Goal: Communication & Community: Answer question/provide support

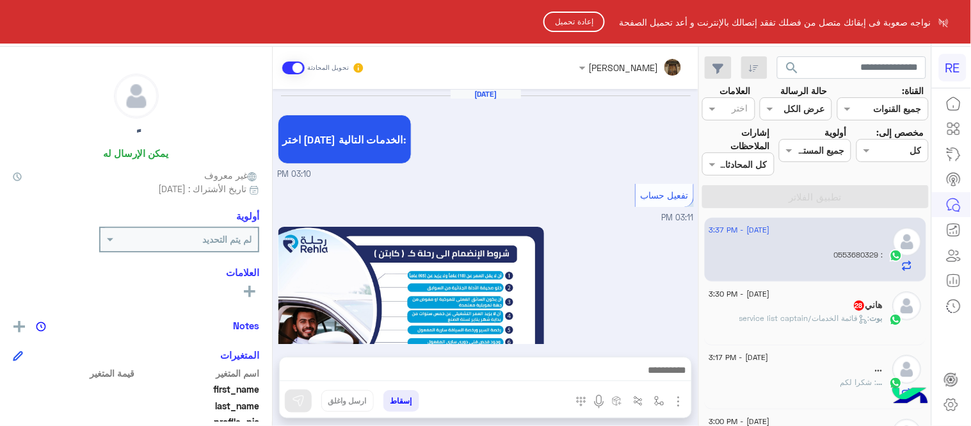
scroll to position [263, 0]
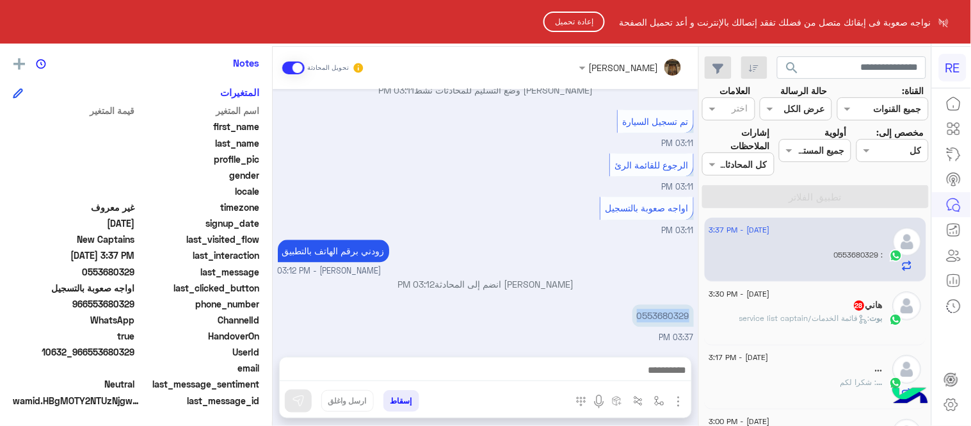
click at [568, 20] on button "إعادة تحميل" at bounding box center [574, 22] width 61 height 20
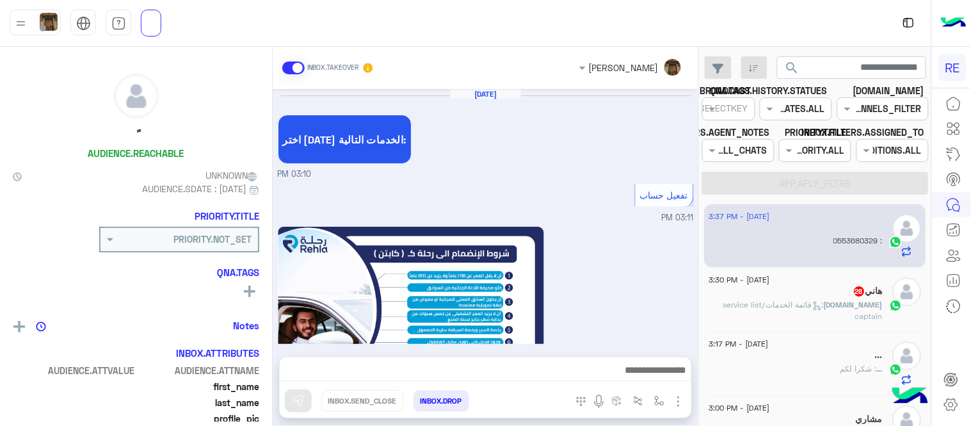
scroll to position [704, 0]
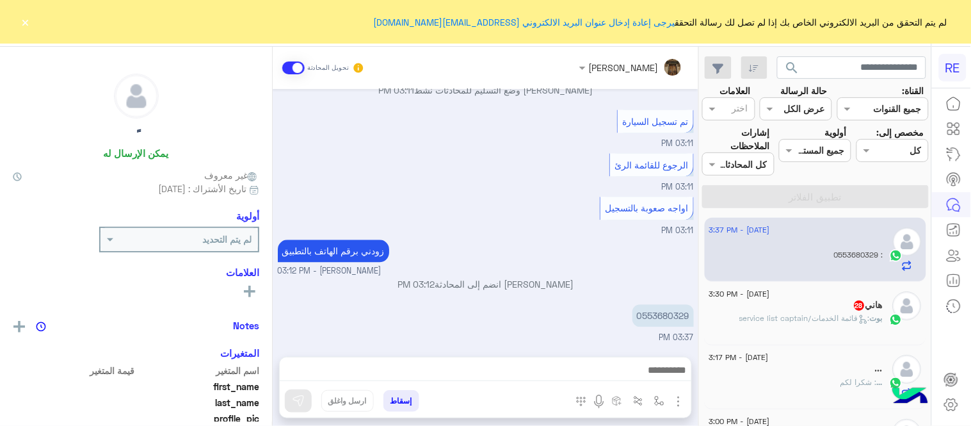
click at [958, 200] on icon at bounding box center [954, 204] width 12 height 12
click at [22, 24] on button "×" at bounding box center [25, 21] width 13 height 13
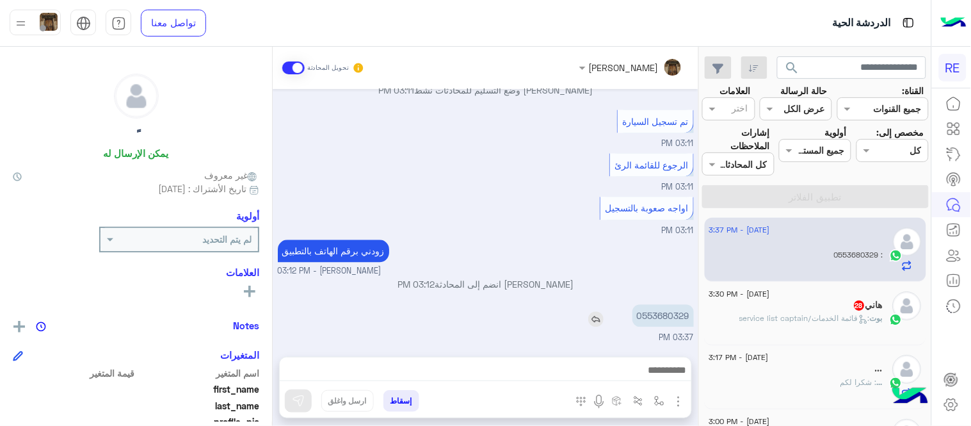
click at [657, 312] on p "0553680329" at bounding box center [663, 316] width 61 height 22
copy p "0553680329"
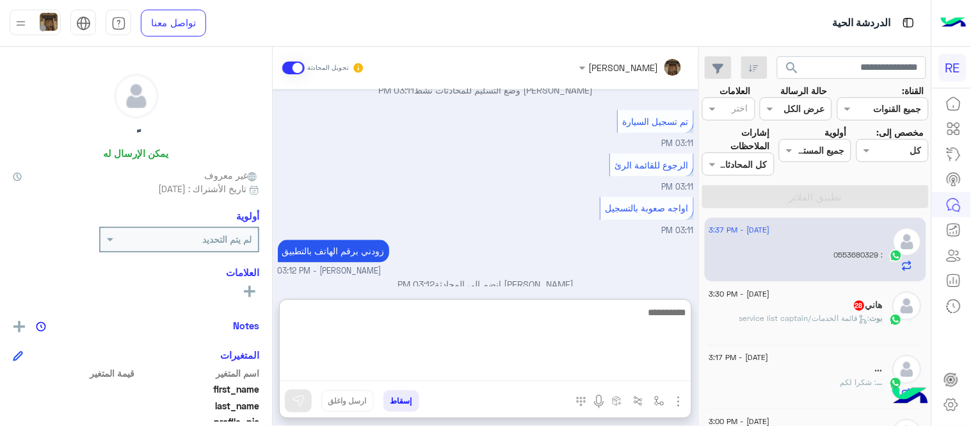
click at [553, 368] on textarea at bounding box center [486, 342] width 412 height 77
type textarea "**********"
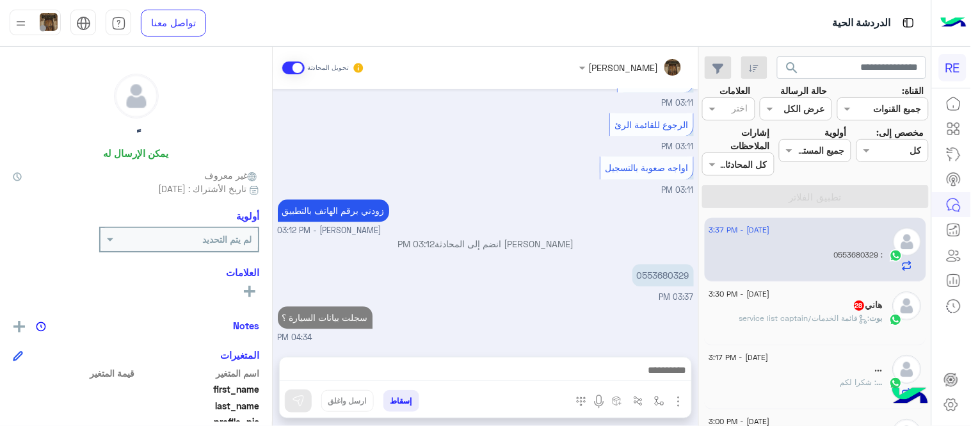
click at [569, 283] on div "[DATE] اختر [DATE] الخدمات التالية: 03:10 PM تفعيل حساب 03:11 PM يمكنك الاطلاع …" at bounding box center [486, 216] width 426 height 255
click at [777, 316] on span ": قائمة الخدمات/service list captain" at bounding box center [805, 318] width 131 height 10
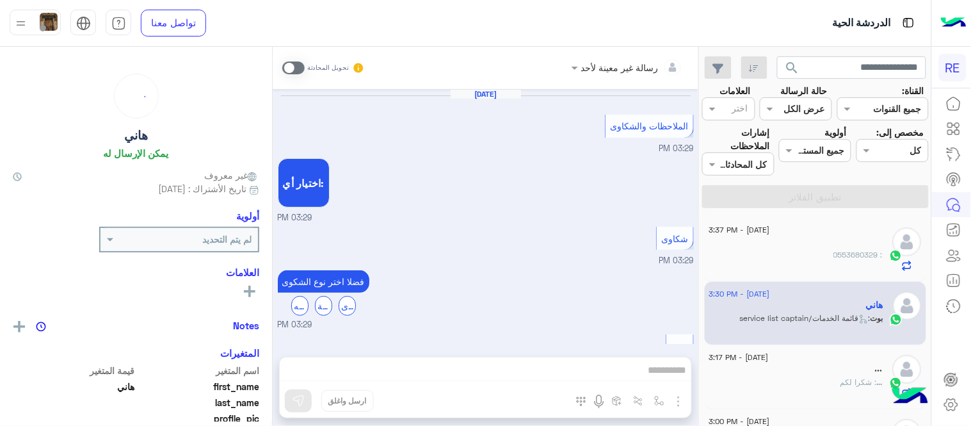
scroll to position [474, 0]
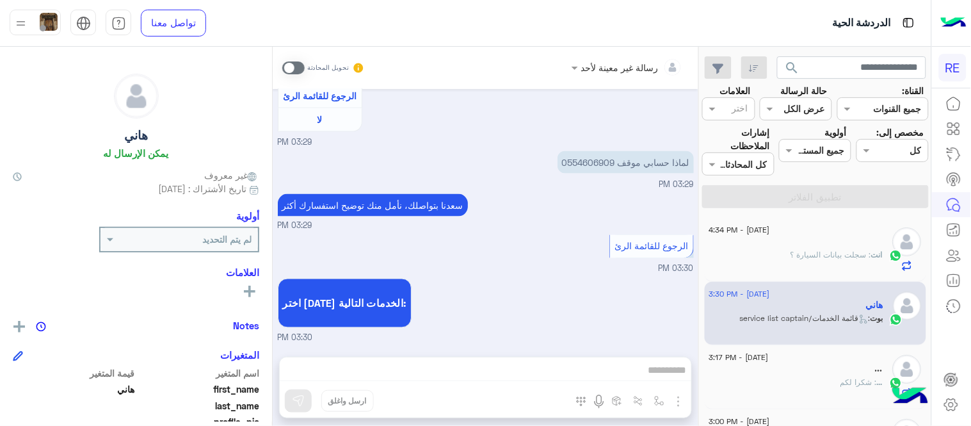
click at [579, 161] on p "لماذا حسابي موقف 0554606909" at bounding box center [626, 162] width 136 height 22
copy p "0554606909"
click at [509, 368] on div "رسالة غير معينة لأحد تحويل المحادثة [DATE] الملاحظات والشكاوى 03:29 PM اختيار أ…" at bounding box center [486, 239] width 426 height 384
click at [293, 72] on span at bounding box center [293, 67] width 22 height 13
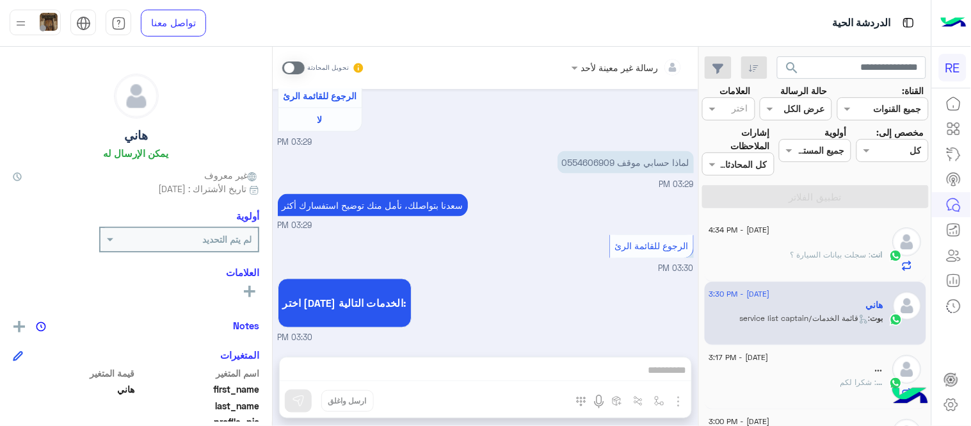
click at [458, 371] on div "رسالة غير معينة لأحد تحويل المحادثة [DATE] الملاحظات والشكاوى 03:29 PM اختيار أ…" at bounding box center [486, 239] width 426 height 384
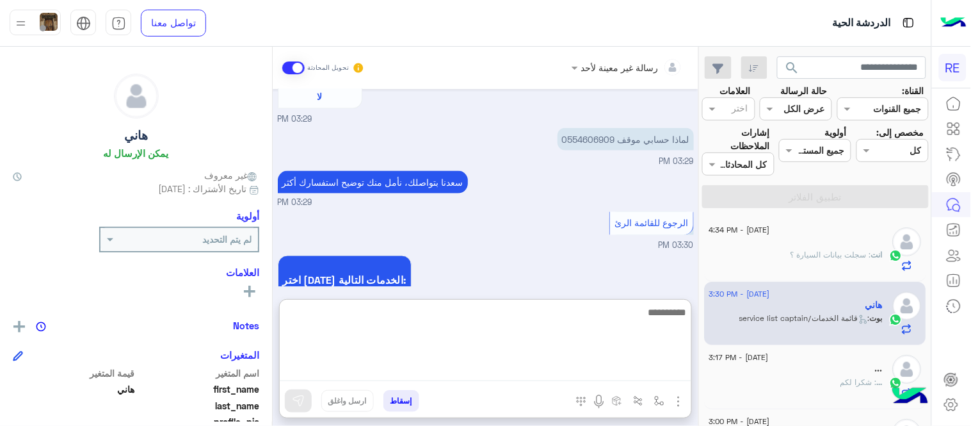
click at [458, 371] on textarea at bounding box center [486, 342] width 412 height 77
type textarea "********"
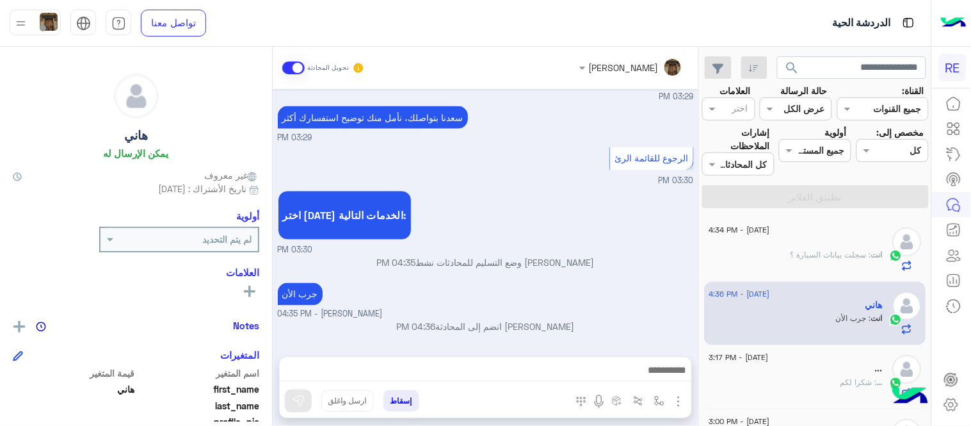
scroll to position [562, 0]
click at [616, 265] on div "[DATE] الملاحظات والشكاوى 03:29 PM اختيار أي: 03:29 PM شكاوى 03:29 PM فضلا اختر…" at bounding box center [486, 216] width 426 height 255
click at [661, 280] on div "جرب الأن [PERSON_NAME] - 04:35 PM" at bounding box center [486, 300] width 416 height 41
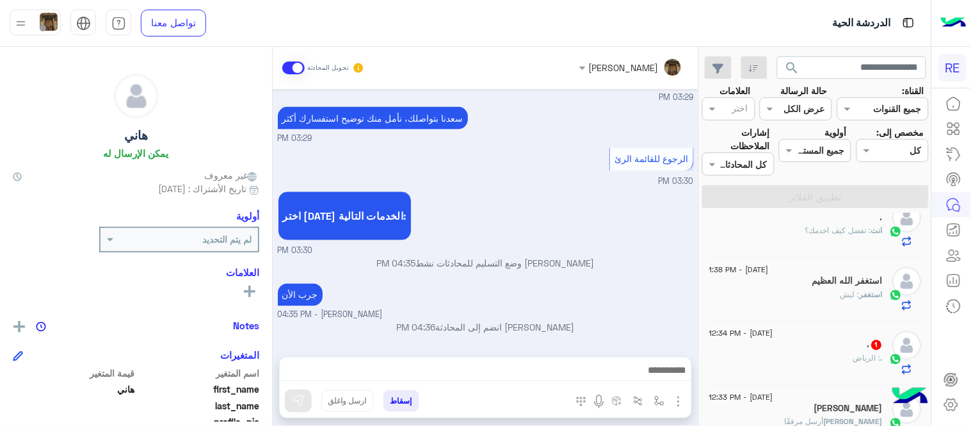
scroll to position [572, 0]
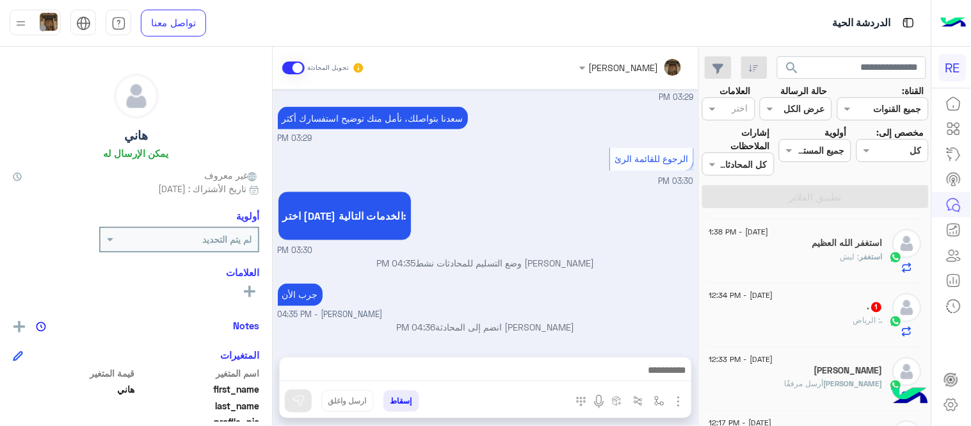
click at [797, 336] on div ". : الرياض" at bounding box center [796, 326] width 174 height 22
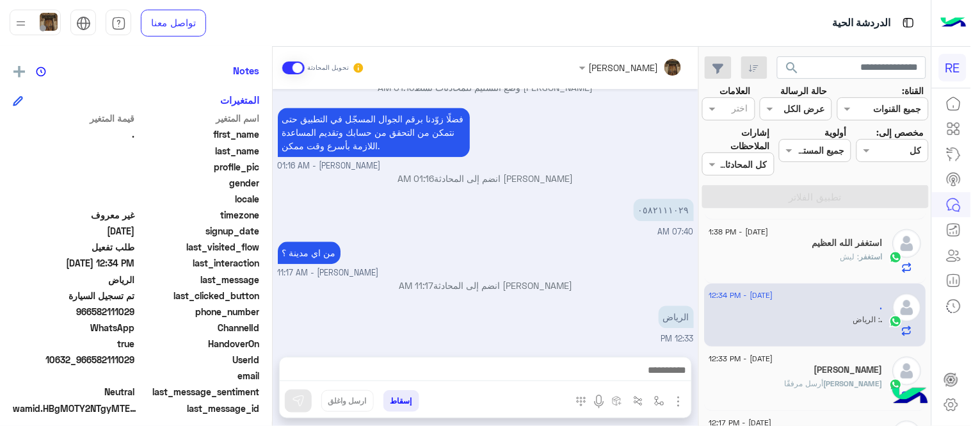
scroll to position [263, 0]
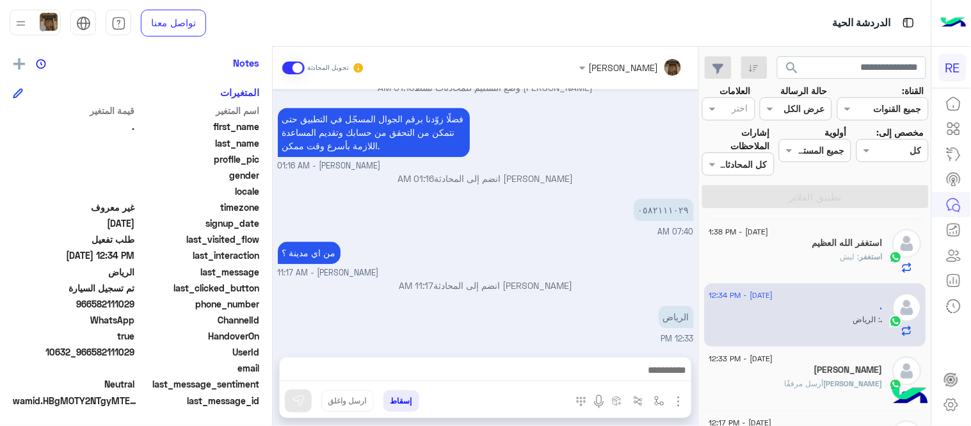
drag, startPoint x: 93, startPoint y: 305, endPoint x: 137, endPoint y: 305, distance: 44.2
click at [137, 305] on div "phone_number [PHONE_NUMBER]" at bounding box center [136, 305] width 247 height 16
copy span "582111029"
click at [659, 403] on img "button" at bounding box center [659, 401] width 10 height 10
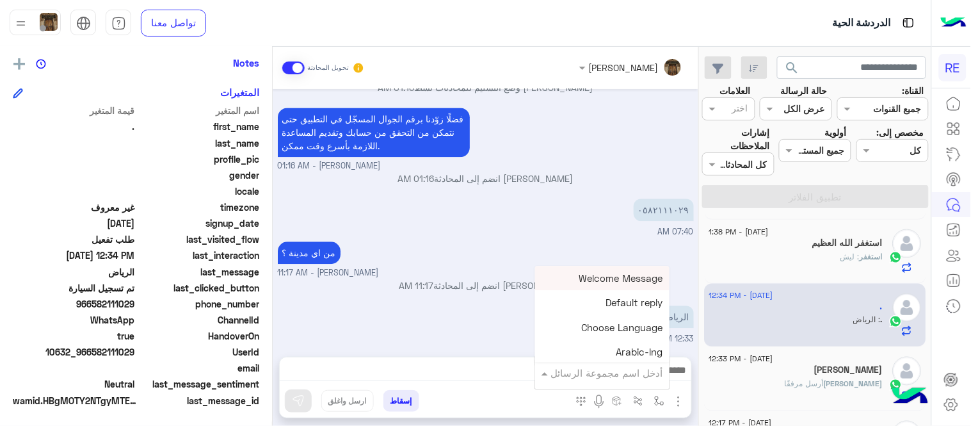
click at [635, 368] on input "text" at bounding box center [620, 373] width 86 height 15
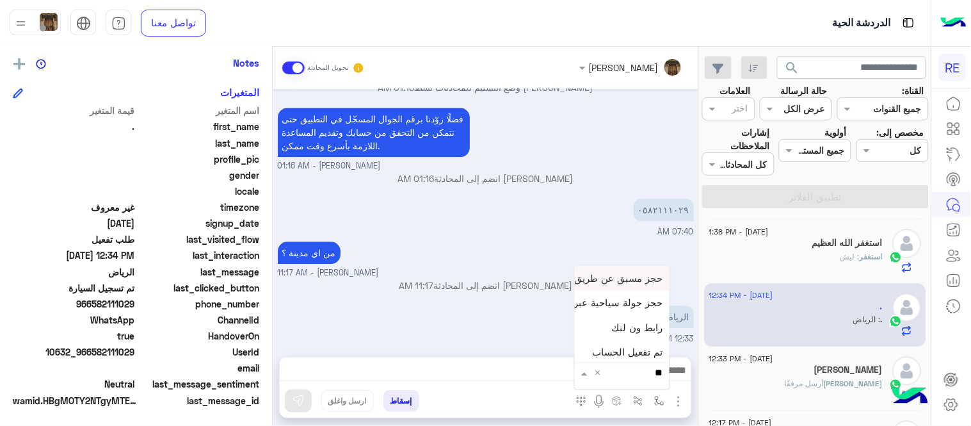
type input "***"
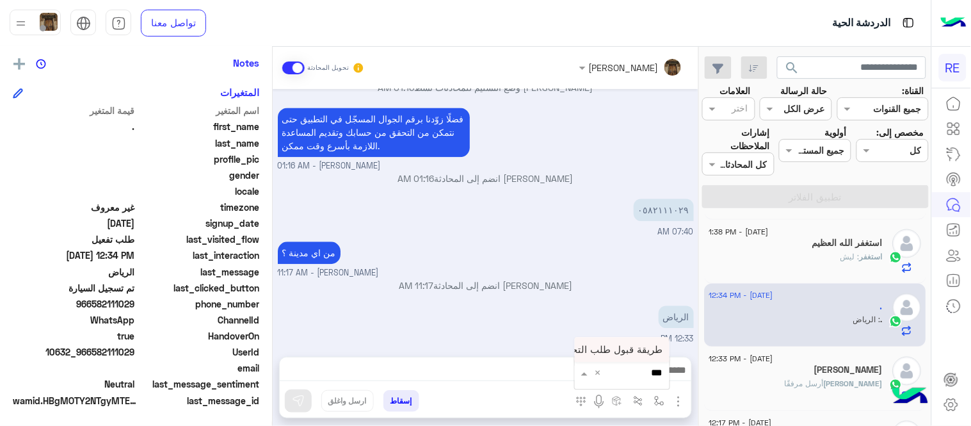
click at [631, 348] on span "طريقة قبول طلب التحقق تفعيل ابشر ككابتن" at bounding box center [573, 350] width 181 height 12
type textarea "**********"
click at [288, 396] on button at bounding box center [298, 400] width 27 height 23
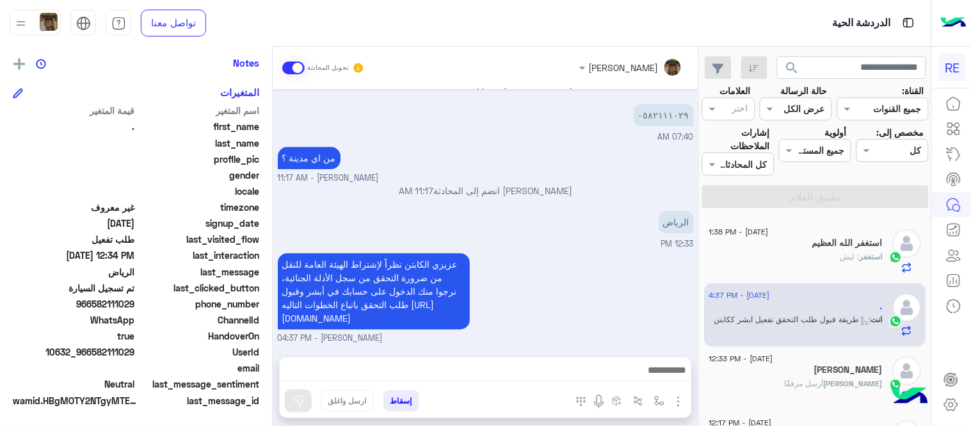
click at [788, 252] on div "استغفر : ليش" at bounding box center [796, 262] width 174 height 22
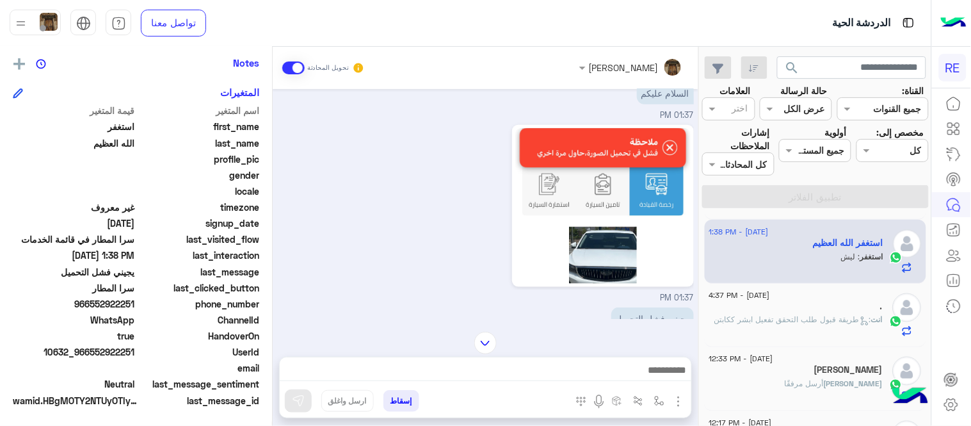
scroll to position [401, 0]
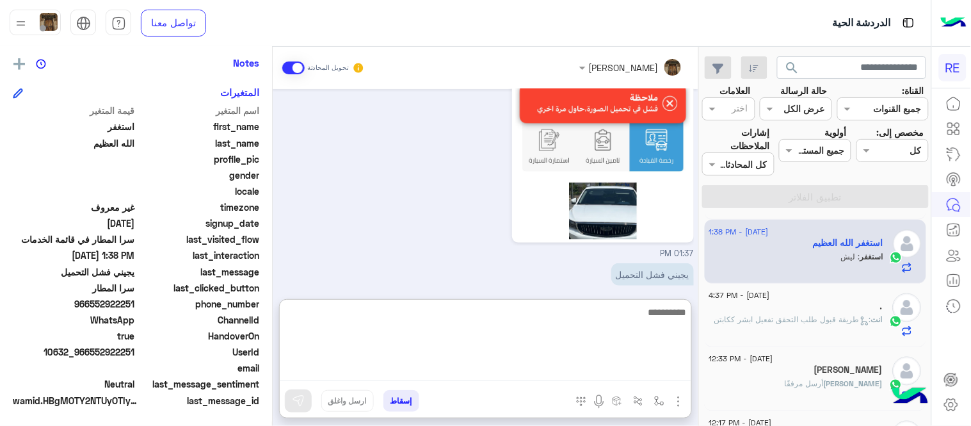
click at [451, 369] on textarea at bounding box center [486, 342] width 412 height 77
type textarea "**********"
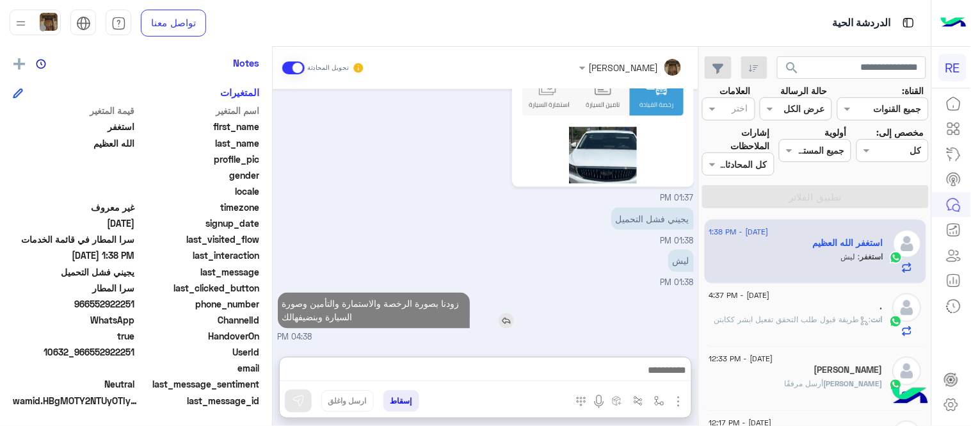
click at [500, 260] on div "[DATE] دقايق 11:55 AM [PERSON_NAME] - 11:55 AM اتبع الخطوات بالفيديو [PERSON_NA…" at bounding box center [486, 216] width 426 height 255
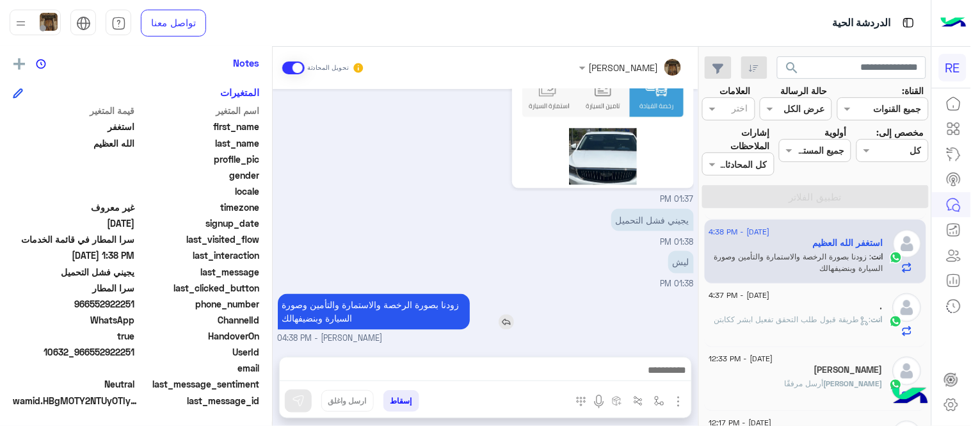
click at [385, 305] on p "زودنا بصورة الرخصة والاستمارة والتأمين وصورة السيارة وبنضيفهالك" at bounding box center [374, 312] width 192 height 36
copy app-msgs-text
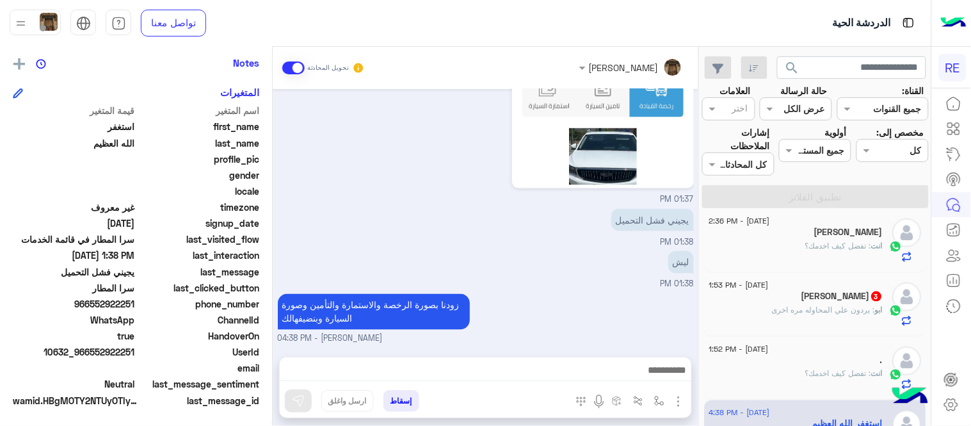
scroll to position [353, 0]
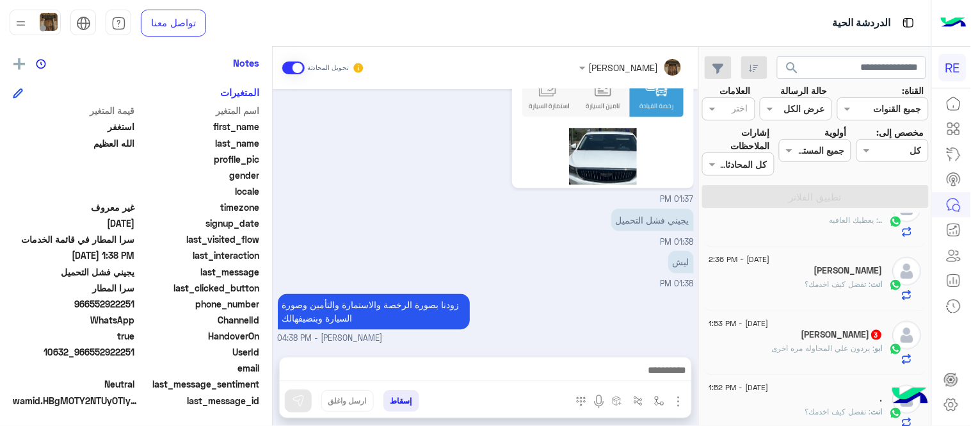
click at [794, 348] on span ": يردون علي المحاوله مره اخرى" at bounding box center [824, 348] width 103 height 10
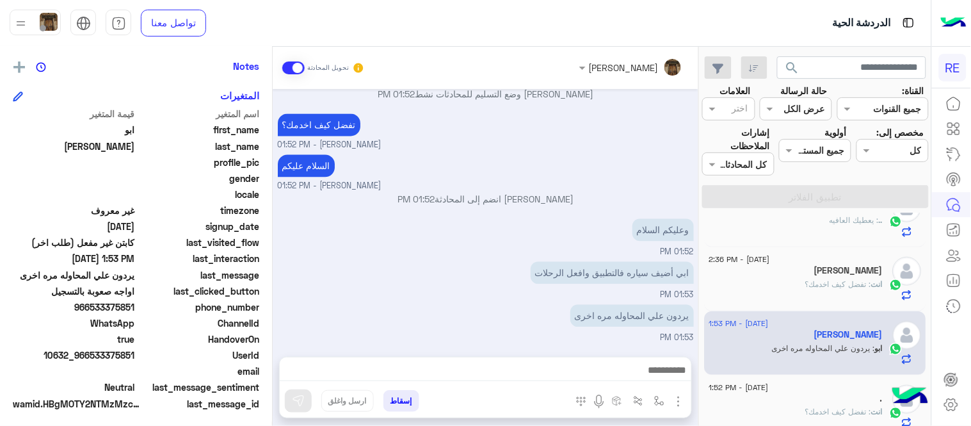
scroll to position [263, 0]
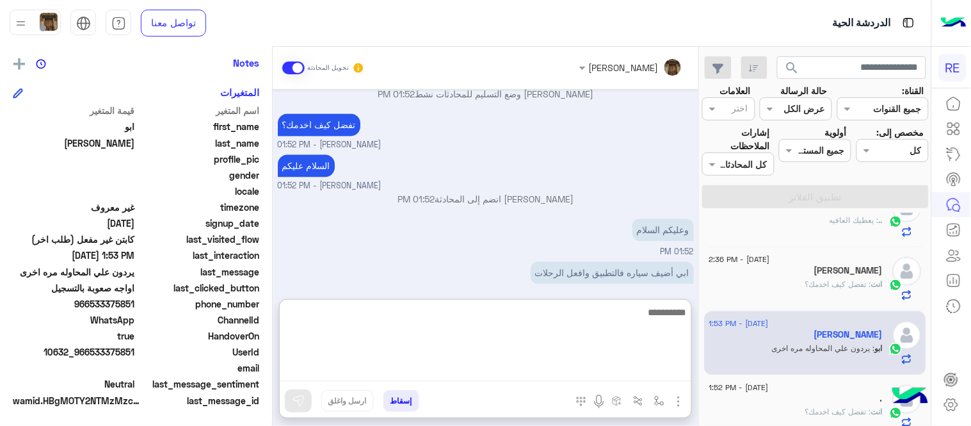
click at [564, 373] on textarea at bounding box center [486, 342] width 412 height 77
paste textarea "**********"
type textarea "**********"
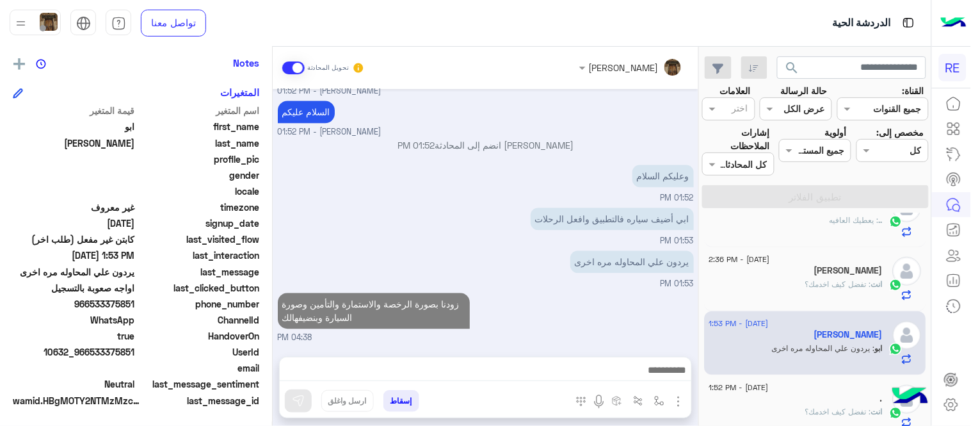
scroll to position [765, 0]
click at [610, 303] on div "[PERSON_NAME] تحويل المحادثة [DATE] يمكنك الاطلاع على شروط الانضمام لرحلة ك (كا…" at bounding box center [486, 239] width 426 height 384
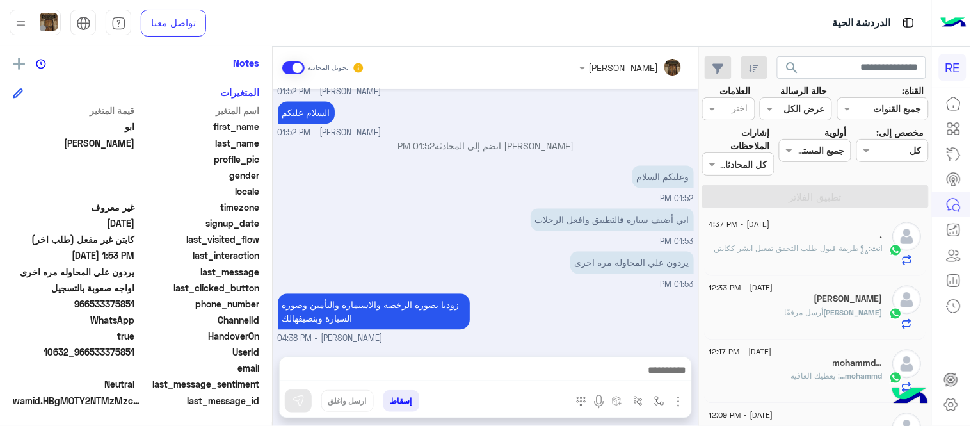
scroll to position [647, 0]
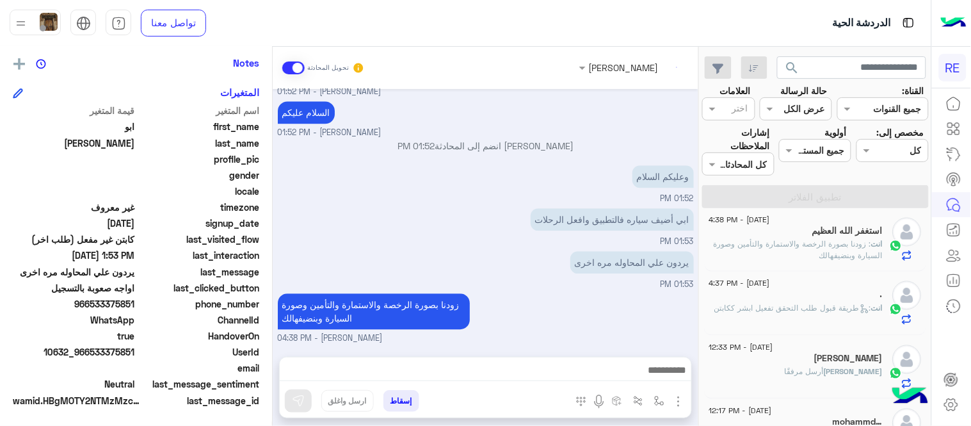
click at [815, 319] on div "انت : طريقة قبول طلب التحقق تفعيل ابشر ككابتن" at bounding box center [796, 314] width 174 height 22
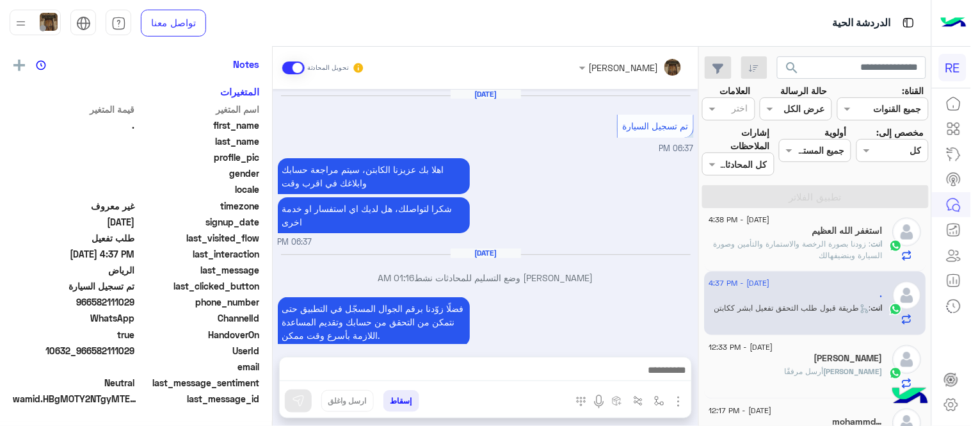
scroll to position [285, 0]
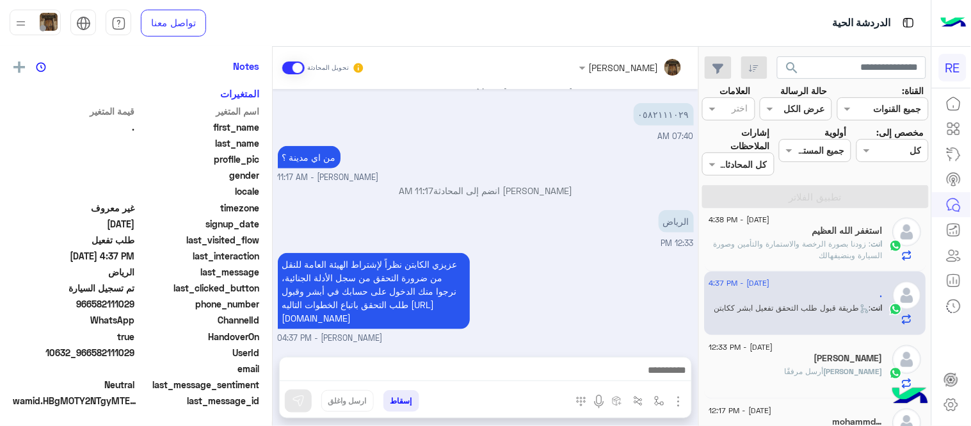
click at [761, 359] on div "[PERSON_NAME]" at bounding box center [796, 359] width 174 height 13
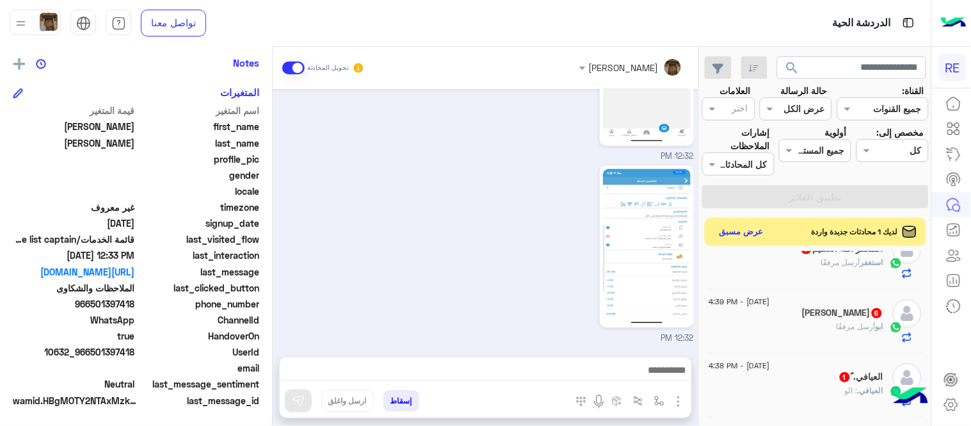
scroll to position [35, 0]
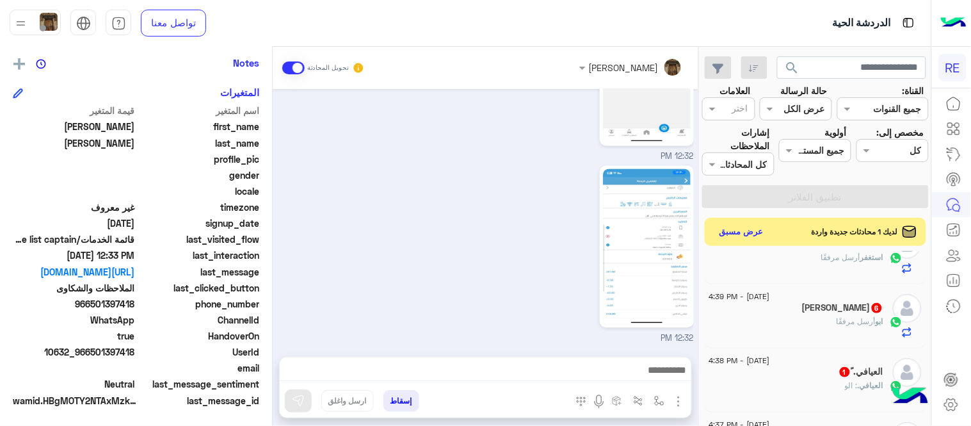
click at [794, 372] on div "العيافي. ً 1" at bounding box center [796, 372] width 174 height 13
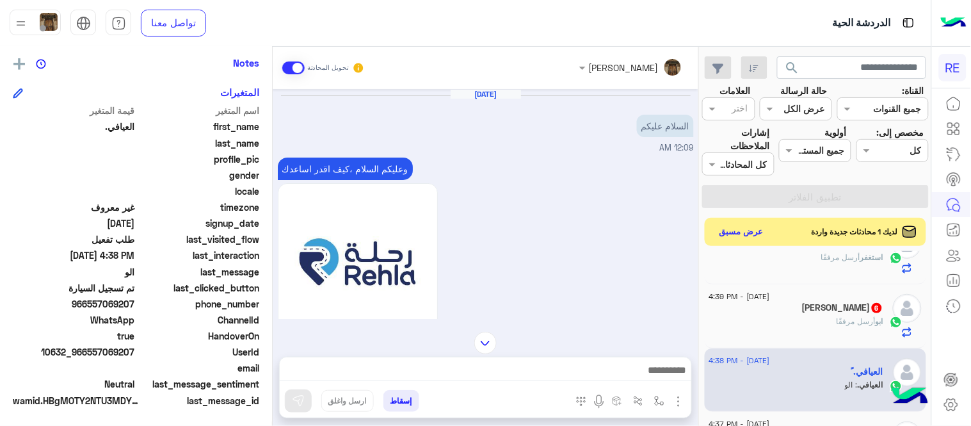
scroll to position [621, 0]
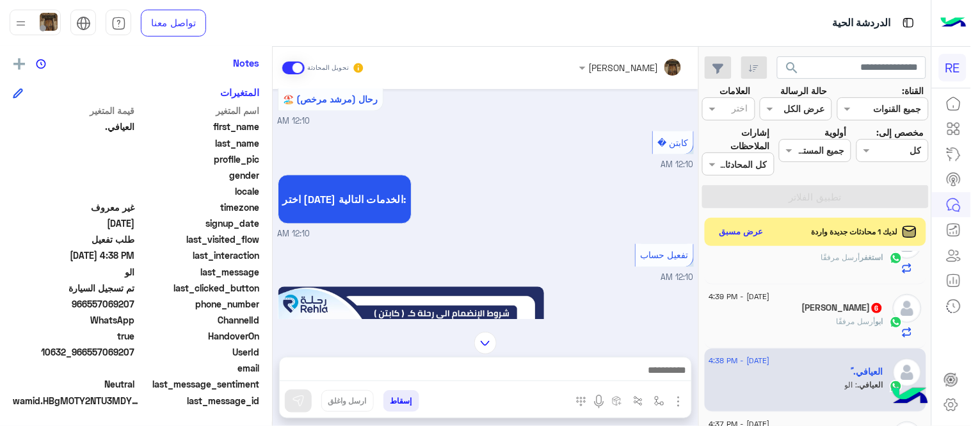
drag, startPoint x: 91, startPoint y: 303, endPoint x: 136, endPoint y: 302, distance: 45.5
click at [135, 302] on span "966557069207" at bounding box center [74, 303] width 122 height 13
copy span "557069207"
click at [660, 397] on img "button" at bounding box center [659, 401] width 10 height 10
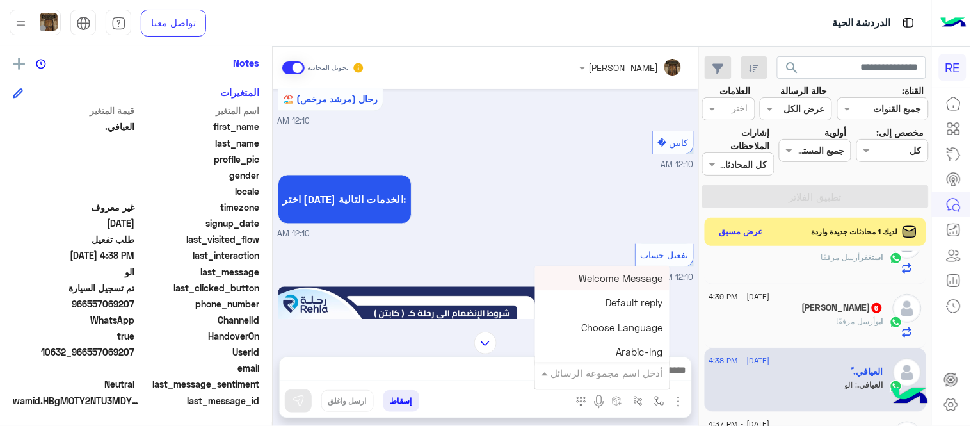
click at [638, 379] on div "أدخل اسم مجموعة الرسائل" at bounding box center [607, 373] width 112 height 15
type input "***"
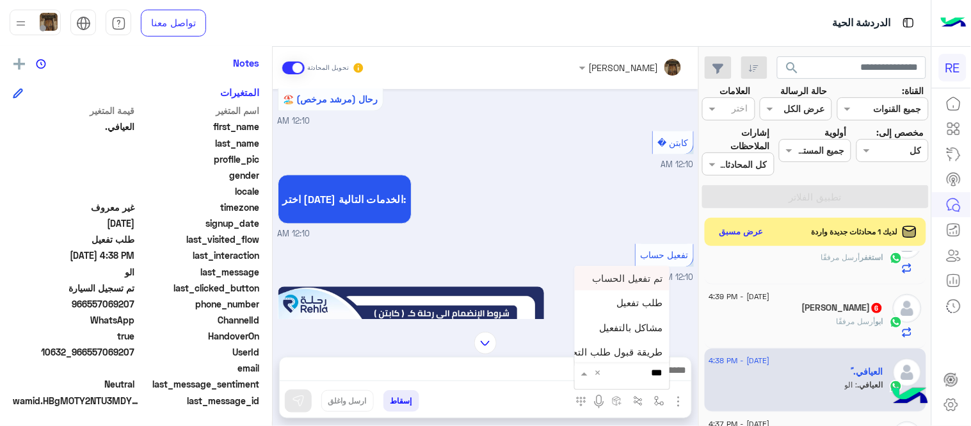
click at [606, 280] on span "تم تفعيل الحساب" at bounding box center [628, 278] width 70 height 12
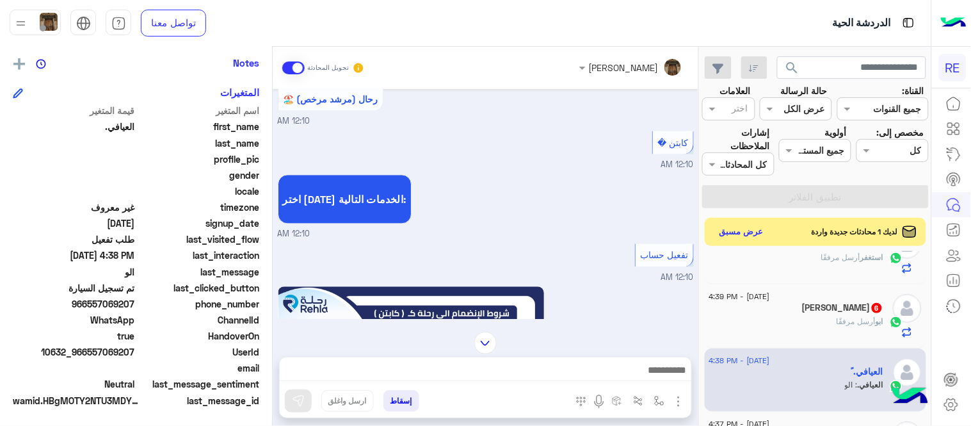
type textarea "**********"
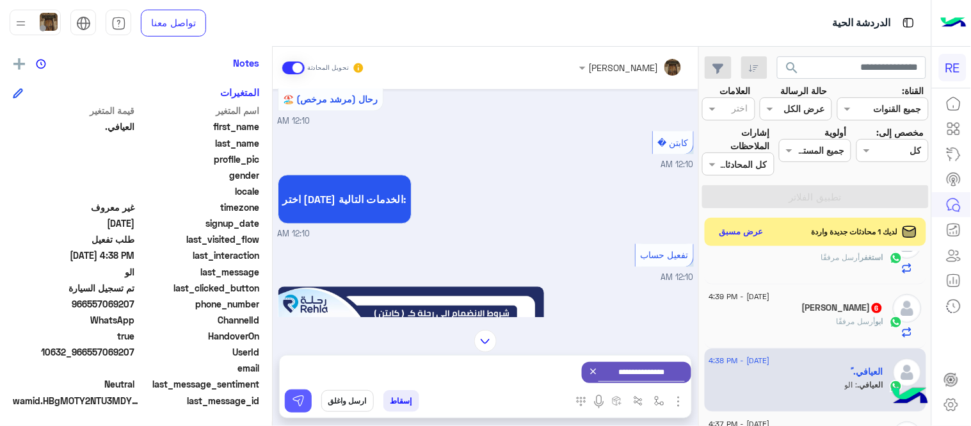
click at [293, 406] on img at bounding box center [298, 400] width 13 height 13
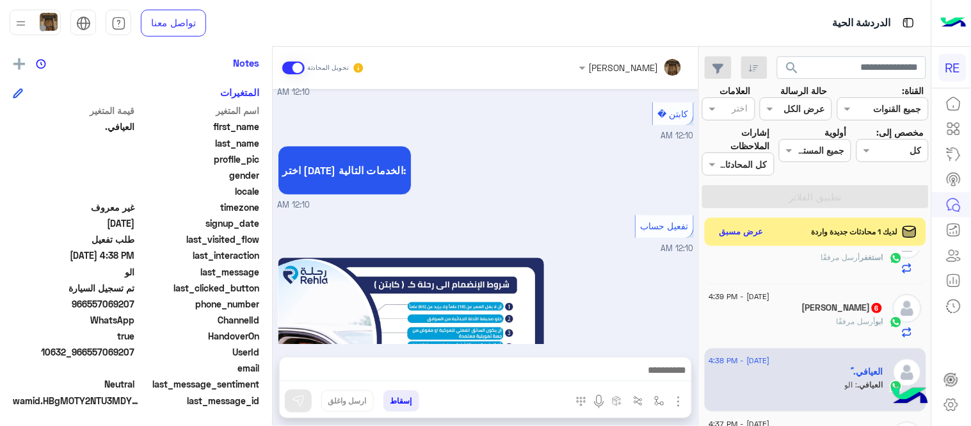
scroll to position [1886, 0]
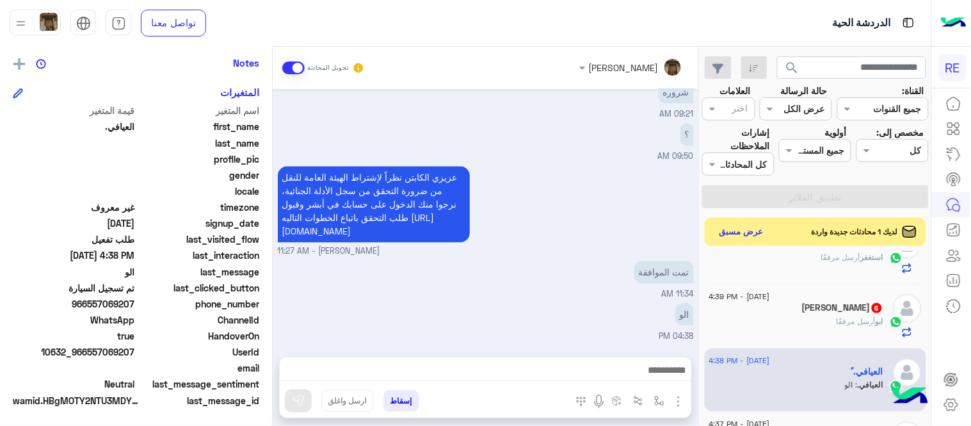
click at [792, 307] on div "[PERSON_NAME] 6" at bounding box center [796, 308] width 174 height 13
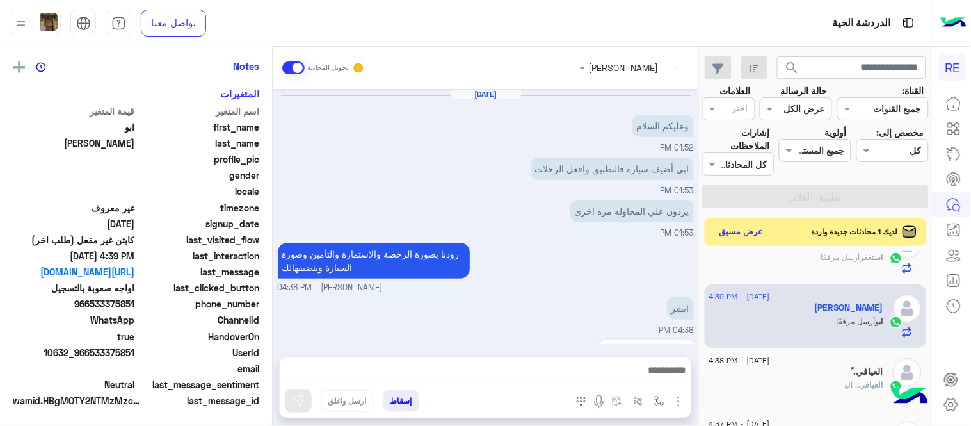
scroll to position [903, 0]
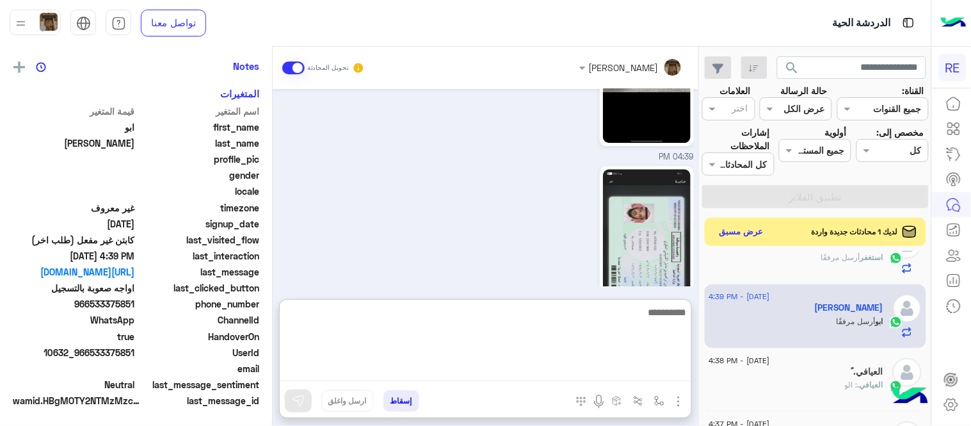
click at [487, 374] on textarea at bounding box center [486, 342] width 412 height 77
type textarea "**********"
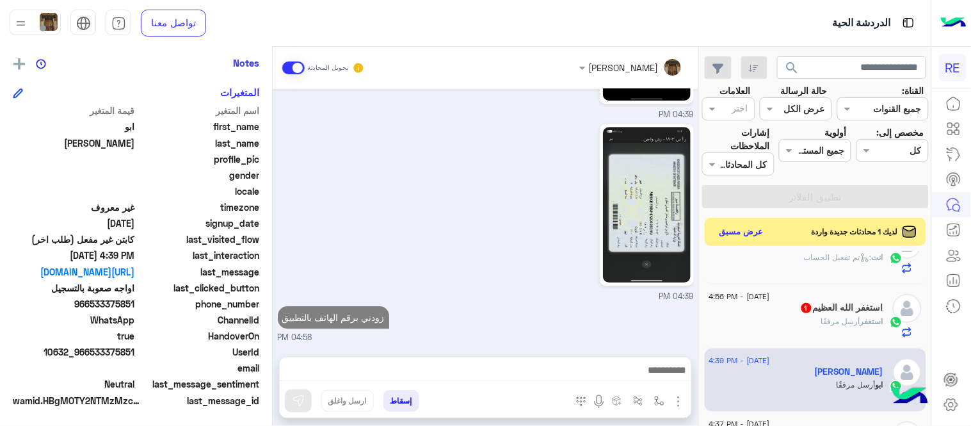
scroll to position [943, 0]
click at [606, 277] on div "[DATE] وعليكم السلام 01:52 PM ابي أضيف سياره فالتطبيق وافعل الرحلات 01:53 PM ير…" at bounding box center [486, 216] width 426 height 255
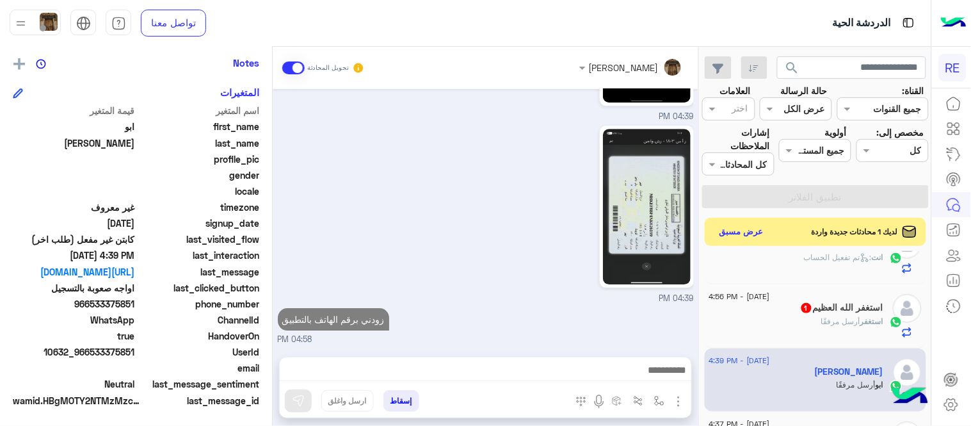
click at [800, 311] on span "1" at bounding box center [806, 307] width 13 height 11
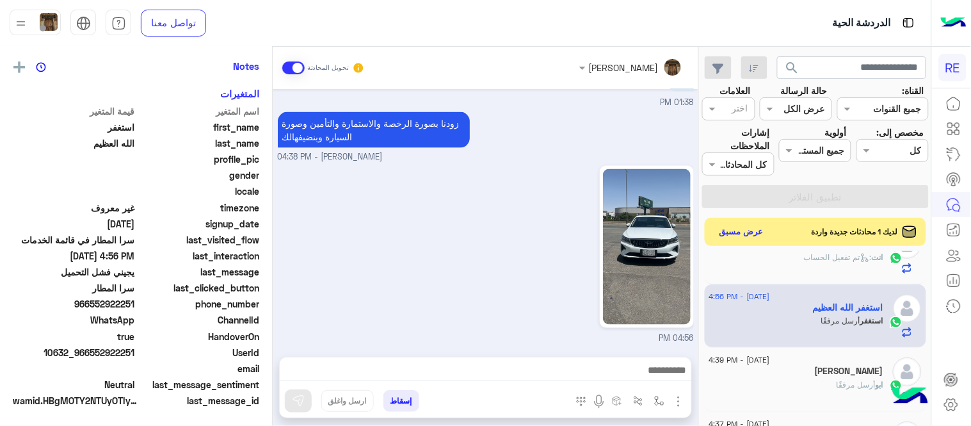
scroll to position [263, 0]
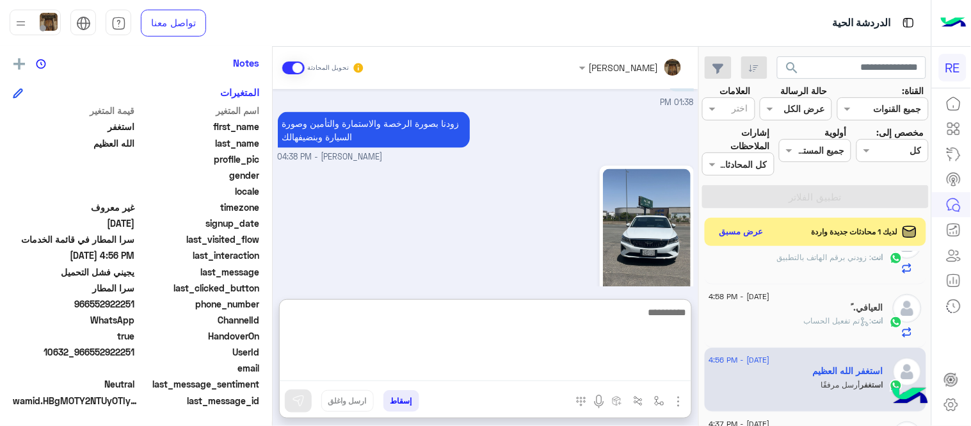
click at [613, 378] on textarea at bounding box center [486, 342] width 412 height 77
type textarea "**********"
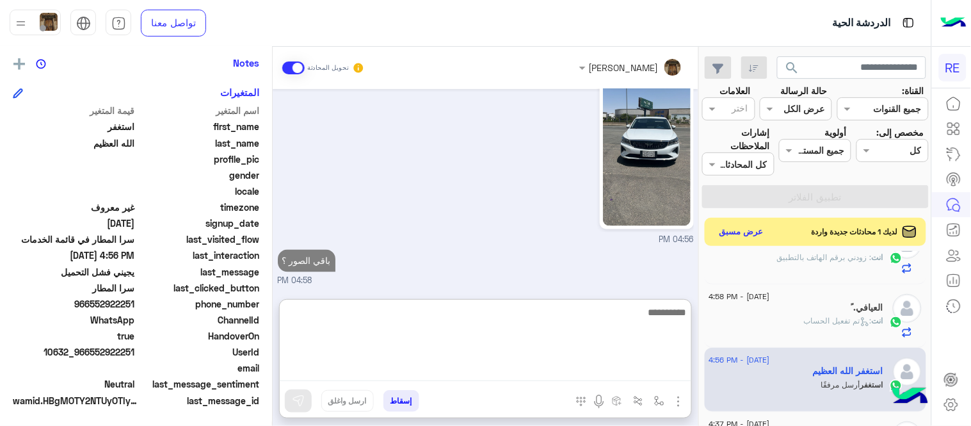
scroll to position [0, 0]
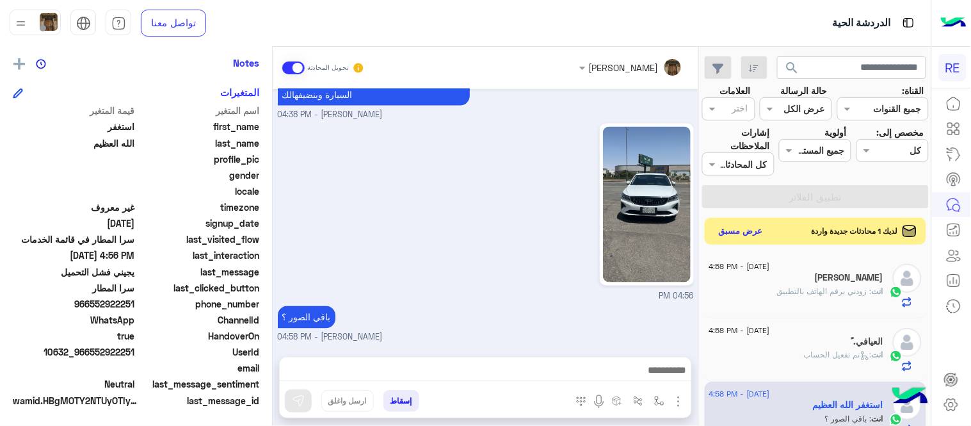
click at [747, 232] on button "عرض مسبق" at bounding box center [742, 231] width 54 height 17
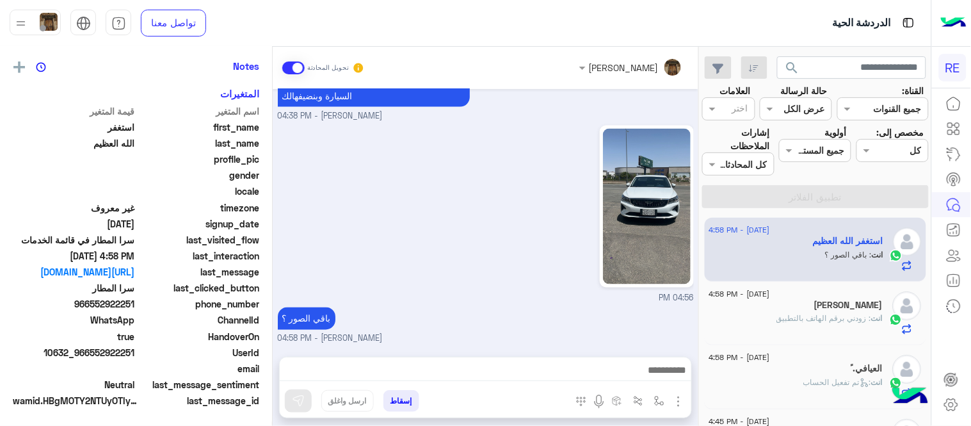
scroll to position [263, 0]
drag, startPoint x: 704, startPoint y: 234, endPoint x: 709, endPoint y: 265, distance: 31.2
click at [709, 265] on div "[DATE] - 4:58 PM استغفر الله العظيم انت : باقي الصور ؟ [DATE] - 4:58 PM [PERSON…" at bounding box center [816, 322] width 232 height 218
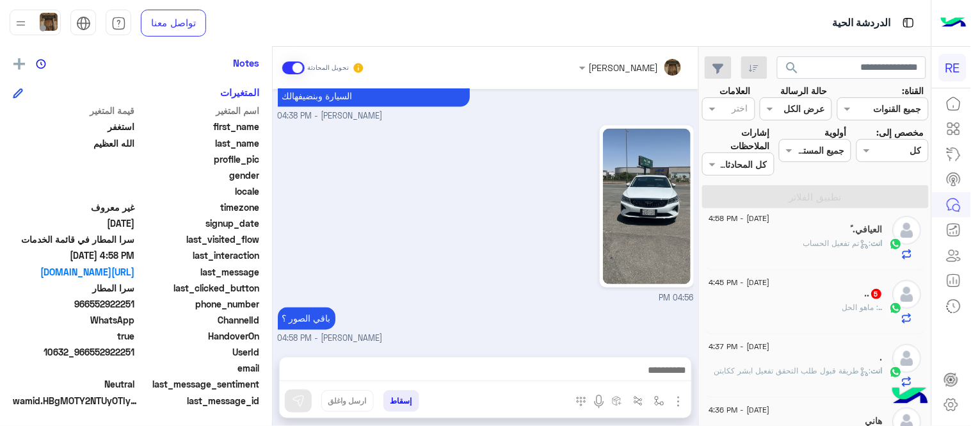
scroll to position [156, 0]
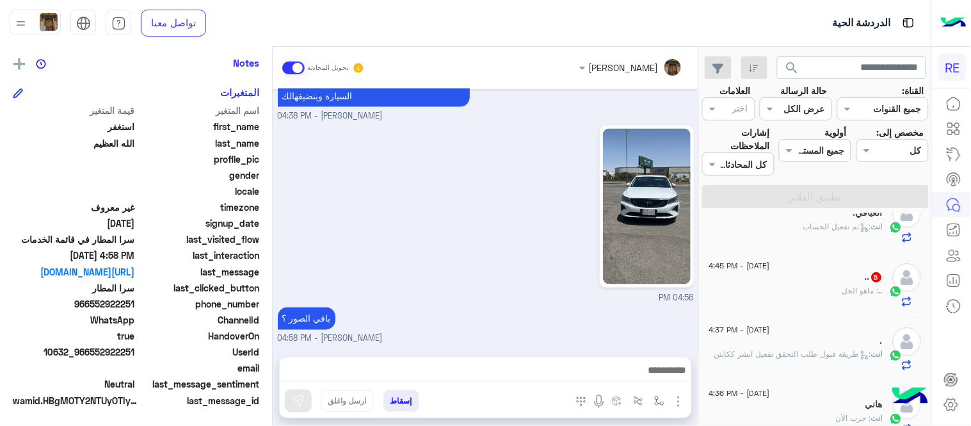
click at [753, 285] on div ".. : ماهو الحل" at bounding box center [796, 296] width 174 height 22
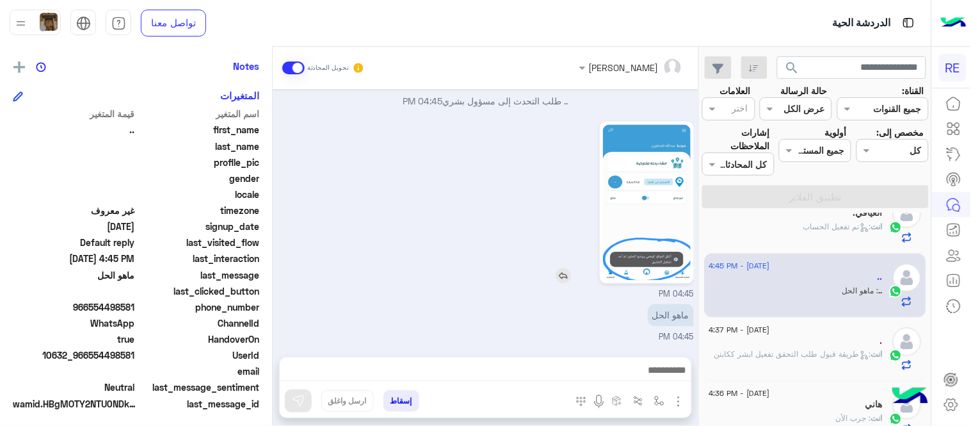
scroll to position [263, 0]
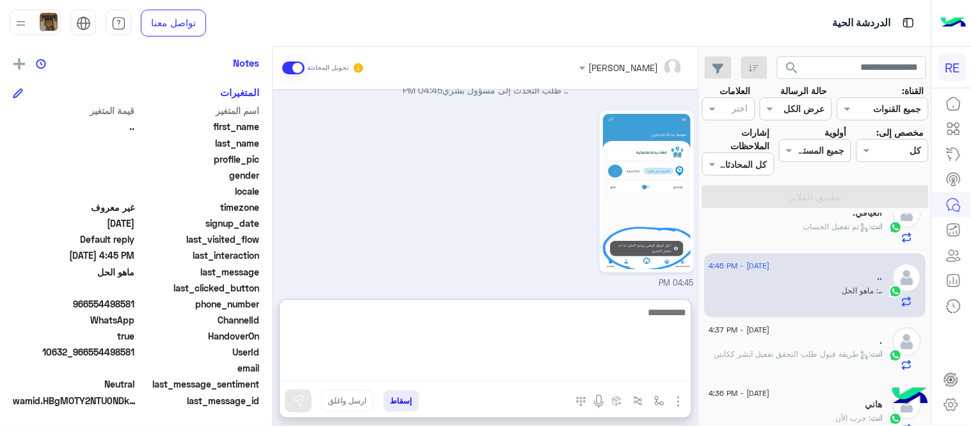
click at [585, 373] on textarea at bounding box center [486, 342] width 412 height 77
click at [633, 316] on textarea "**********" at bounding box center [486, 342] width 412 height 77
click at [565, 314] on textarea "**********" at bounding box center [486, 342] width 412 height 77
type textarea "**********"
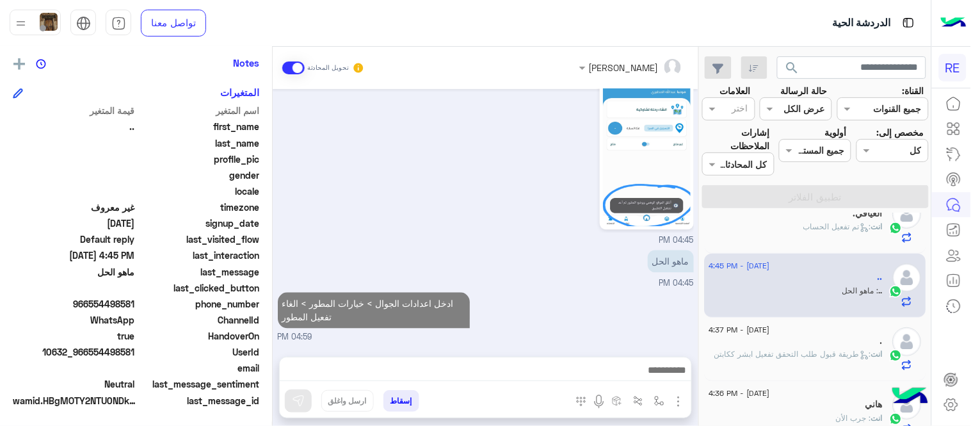
scroll to position [679, 0]
click at [547, 261] on div "[DATE] السلام عليكم ورحمة الله وبركاته 04:44 PM وعليكم السلام ،كيف اقدر اساعدك …" at bounding box center [486, 216] width 426 height 255
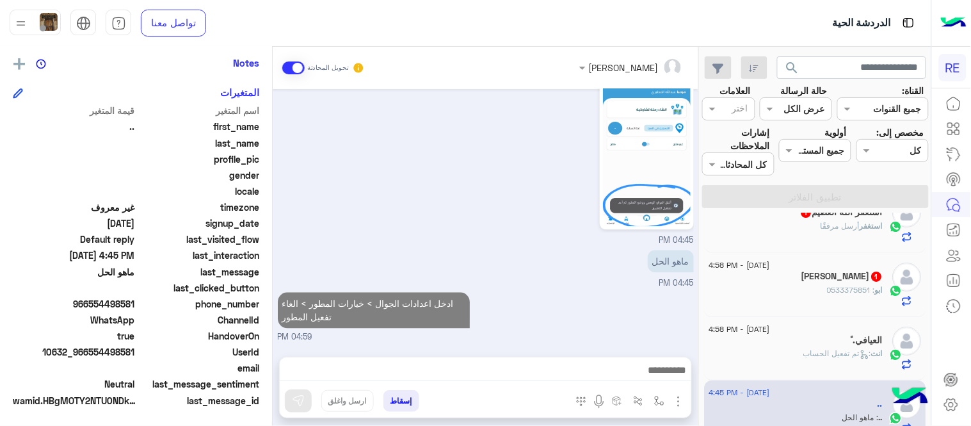
scroll to position [0, 0]
